Goal: Book appointment/travel/reservation

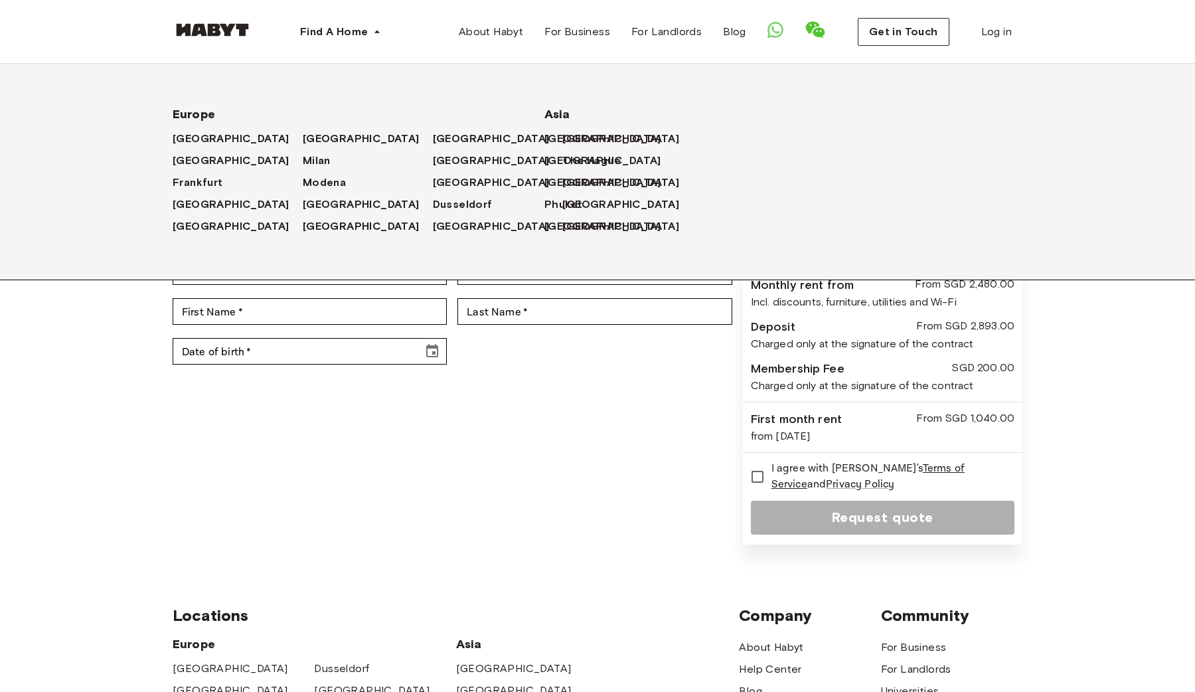
click at [303, 129] on div "[GEOGRAPHIC_DATA]" at bounding box center [368, 138] width 130 height 22
click at [305, 137] on span "[GEOGRAPHIC_DATA]" at bounding box center [363, 139] width 117 height 16
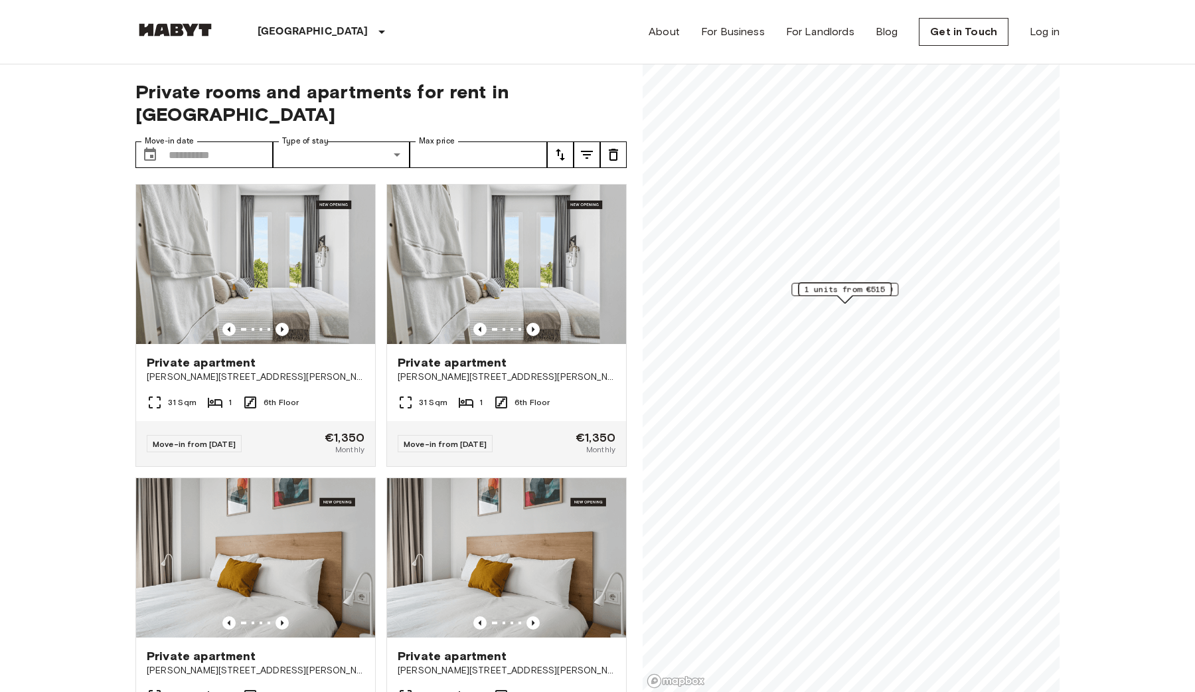
click at [500, 206] on img at bounding box center [506, 264] width 239 height 159
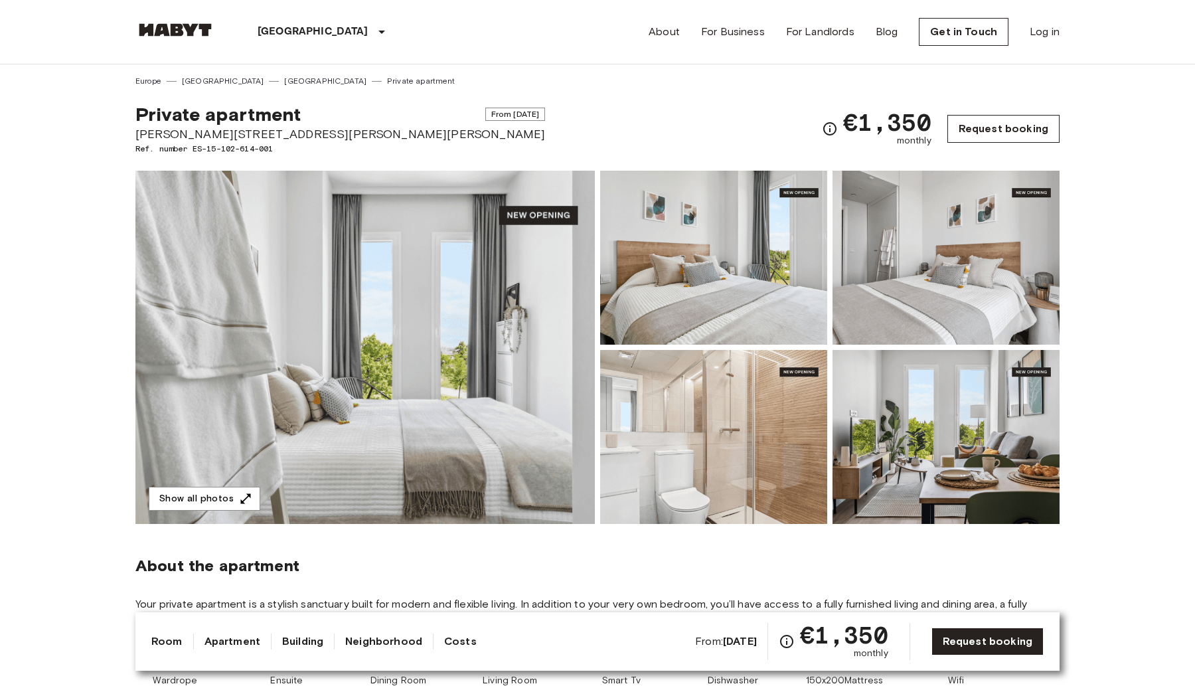
click at [986, 125] on link "Request booking" at bounding box center [1003, 129] width 112 height 28
